Goal: Task Accomplishment & Management: Manage account settings

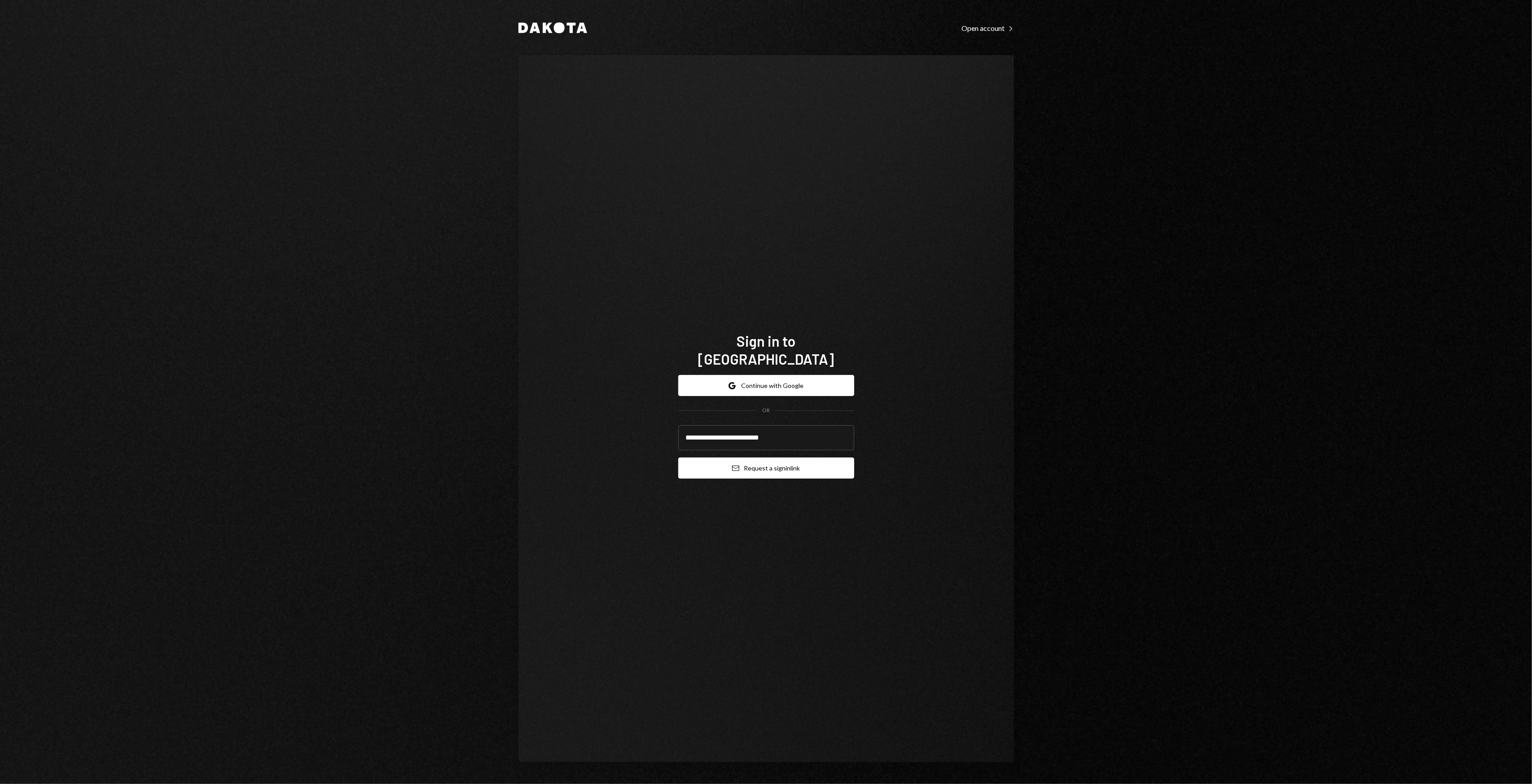
type input "**********"
click at [784, 458] on button "Email Request a sign in link" at bounding box center [766, 468] width 176 height 21
drag, startPoint x: 600, startPoint y: 275, endPoint x: 591, endPoint y: 263, distance: 15.0
drag, startPoint x: 591, startPoint y: 263, endPoint x: 516, endPoint y: 221, distance: 86.0
click at [516, 221] on div "**********" at bounding box center [767, 392] width 539 height 784
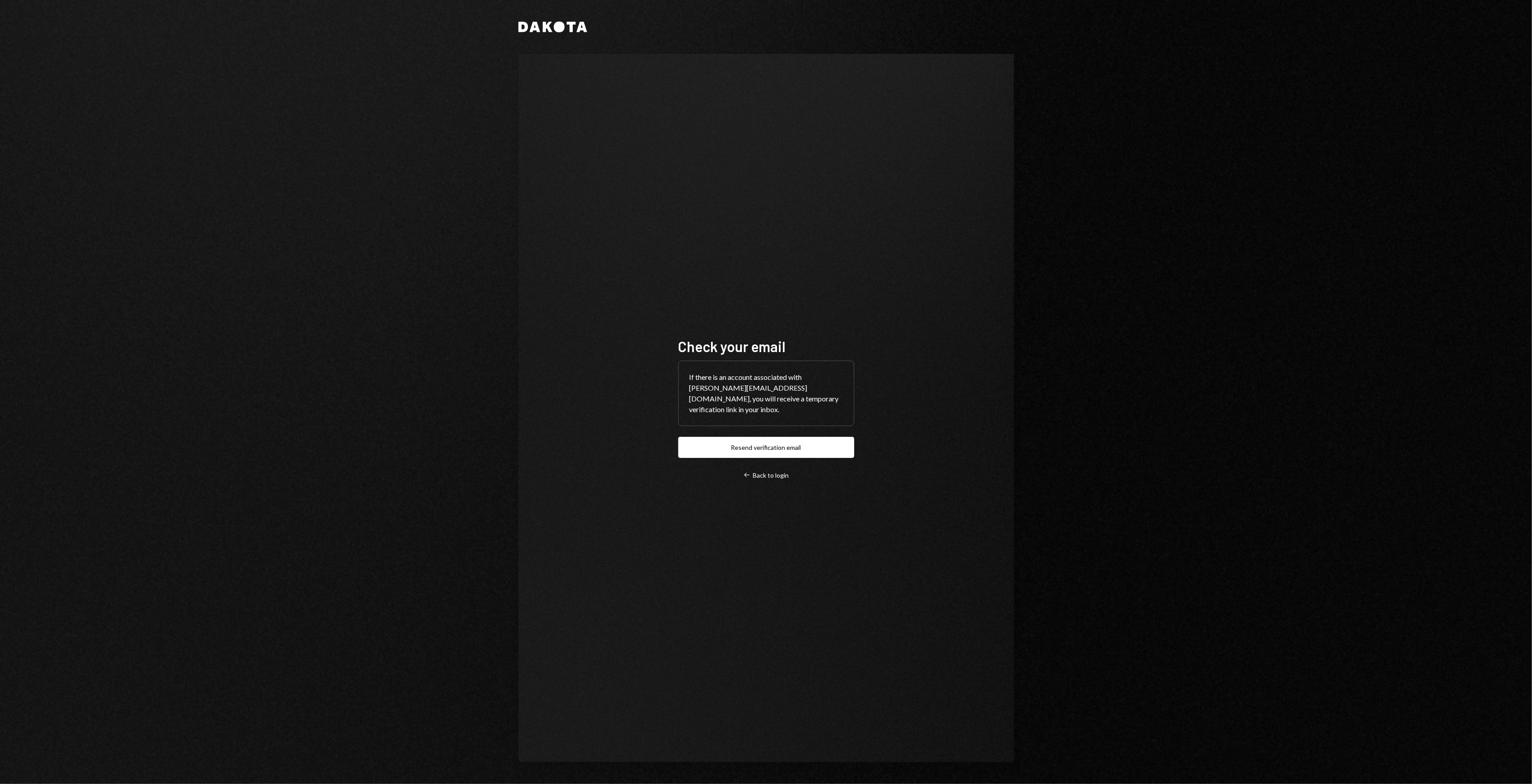
drag, startPoint x: 504, startPoint y: 215, endPoint x: 462, endPoint y: 207, distance: 42.8
click at [462, 207] on div "Dakota Check your email If there is an account associated with [PERSON_NAME][EM…" at bounding box center [766, 392] width 1532 height 784
click at [511, 112] on div "Dakota Check your email If there is an account associated with [PERSON_NAME][EM…" at bounding box center [767, 392] width 539 height 784
drag, startPoint x: 509, startPoint y: 113, endPoint x: 460, endPoint y: 114, distance: 49.0
click at [460, 114] on div "Dakota Check your email If there is an account associated with [PERSON_NAME][EM…" at bounding box center [766, 392] width 1532 height 784
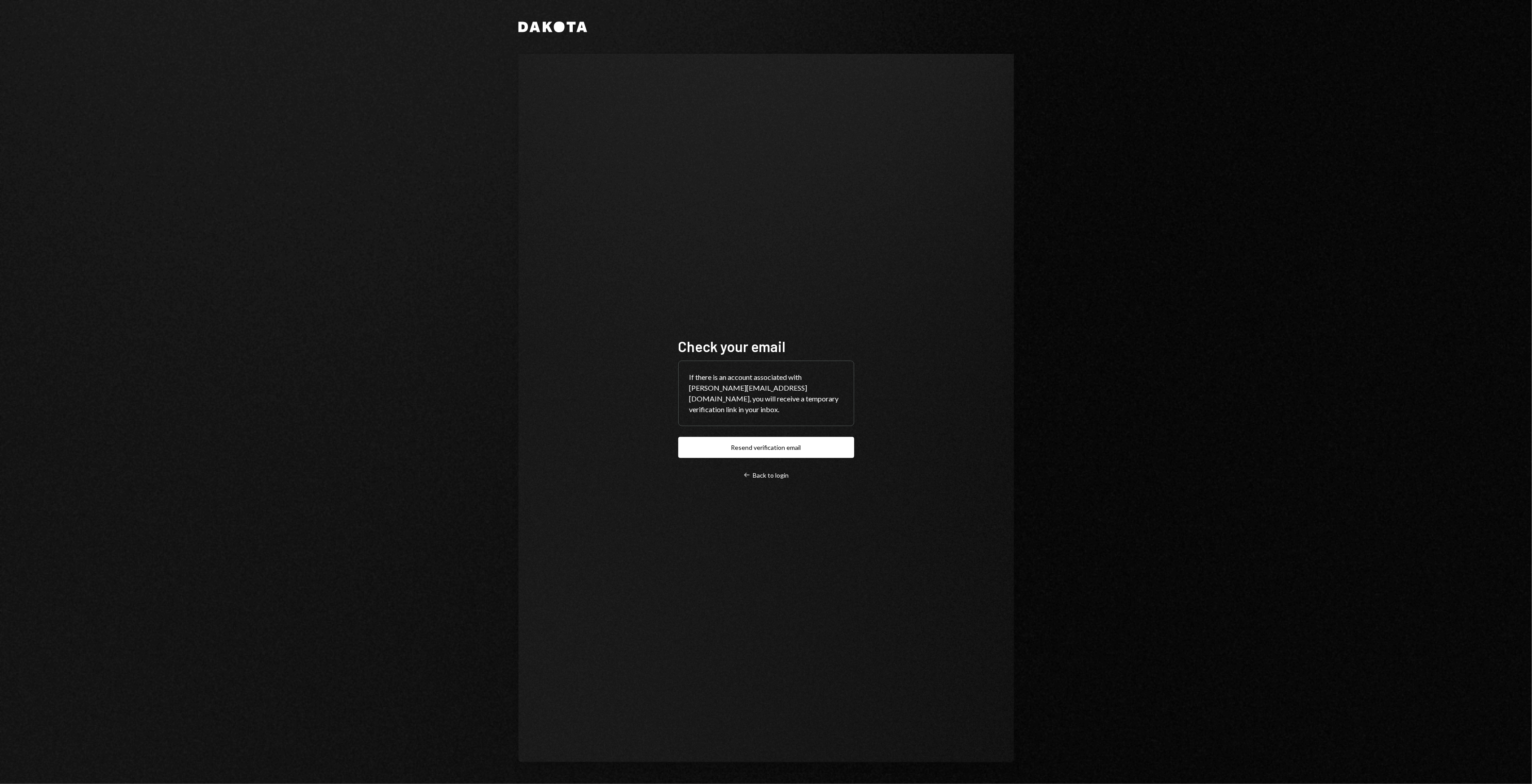
click at [440, 112] on div "Dakota Check your email If there is an account associated with [PERSON_NAME][EM…" at bounding box center [766, 392] width 1532 height 784
